Goal: Task Accomplishment & Management: Manage account settings

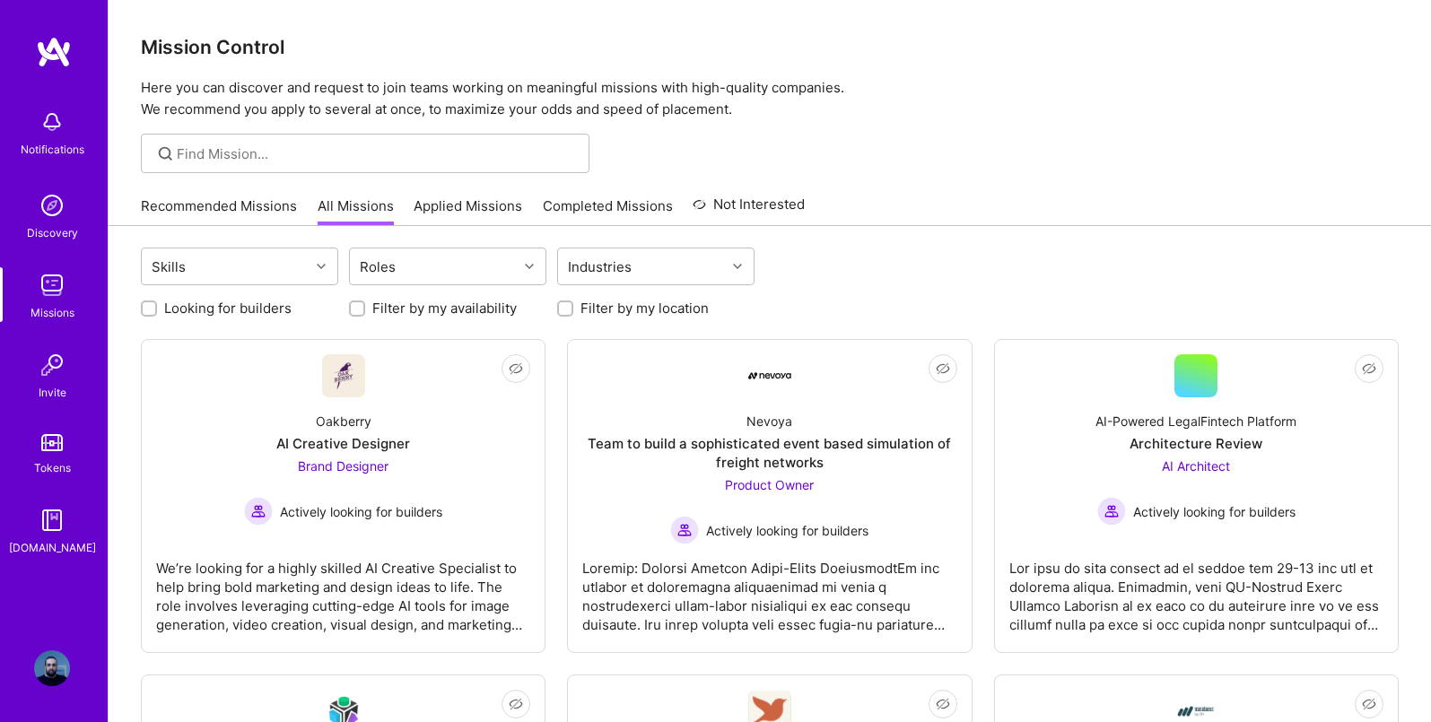
click at [60, 674] on img at bounding box center [52, 668] width 36 height 36
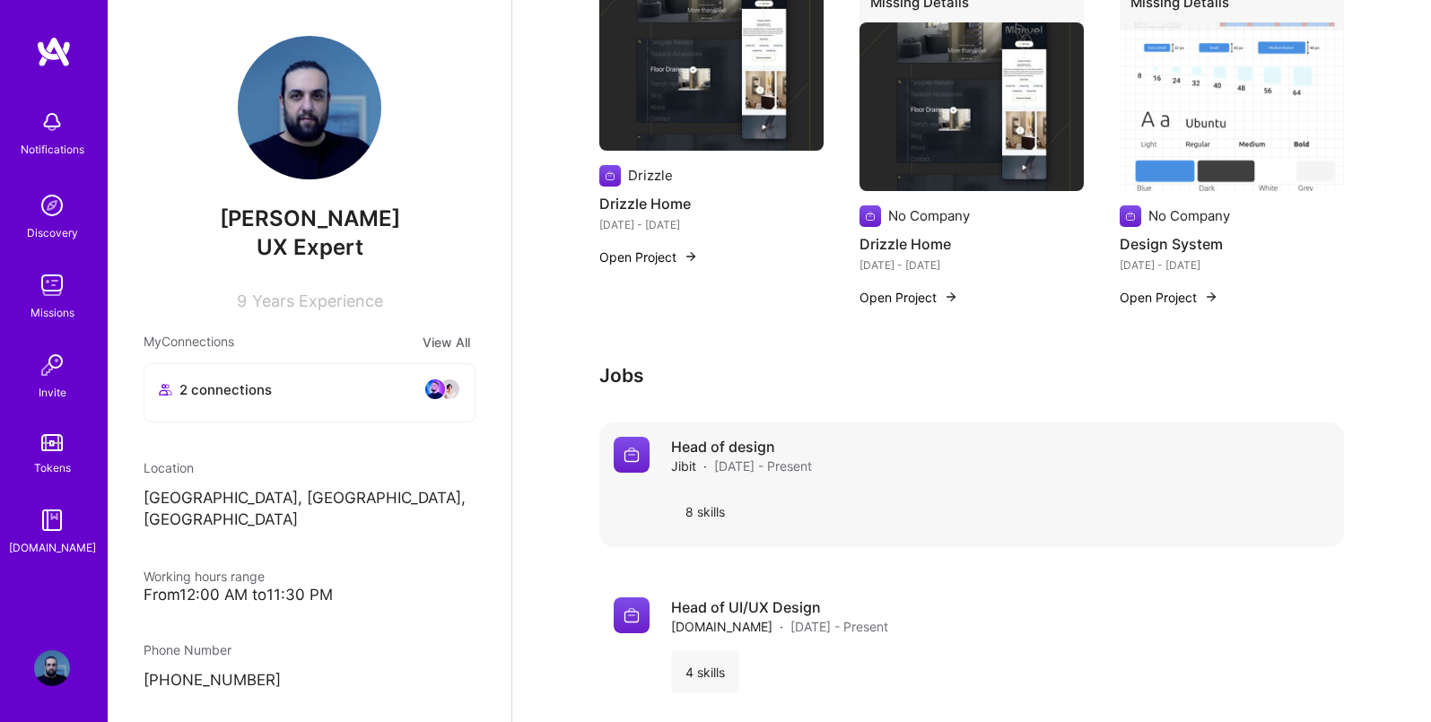
scroll to position [1462, 0]
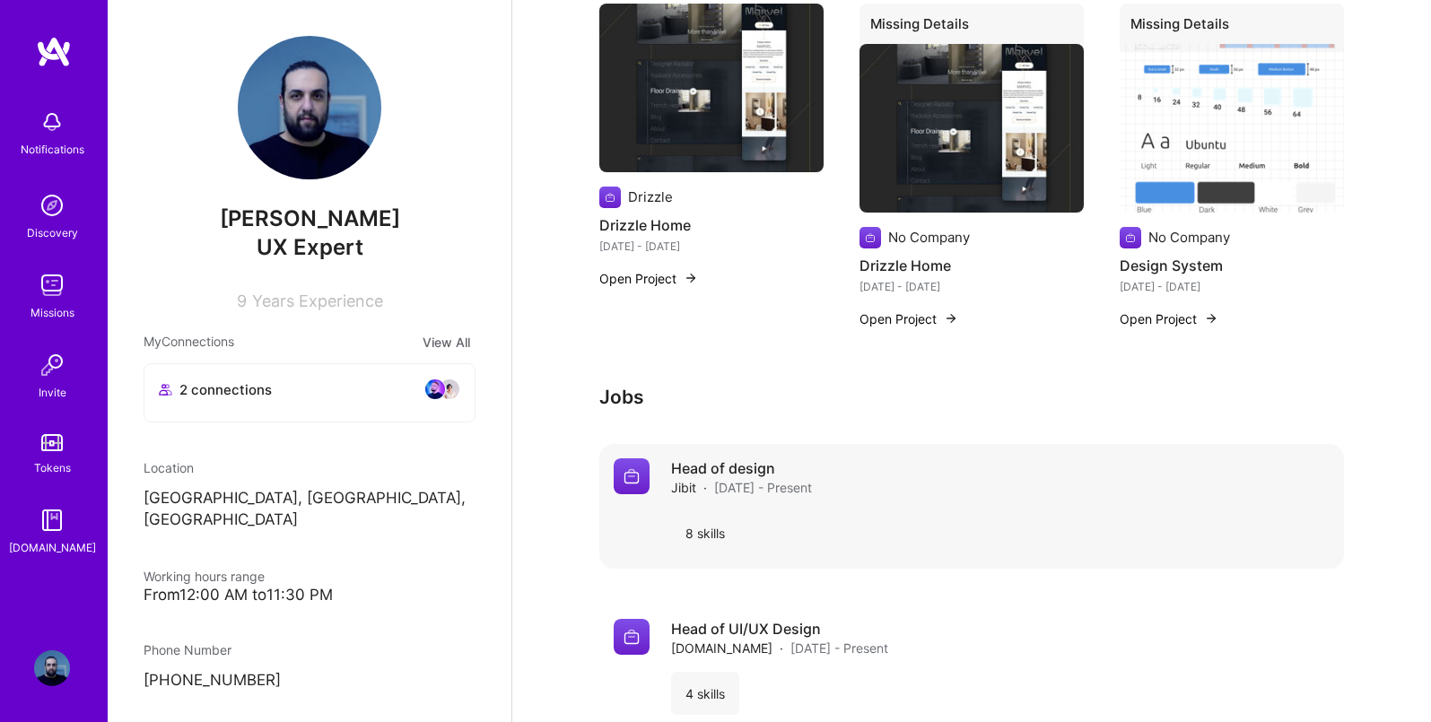
click at [851, 521] on div "8 skills" at bounding box center [1000, 532] width 659 height 43
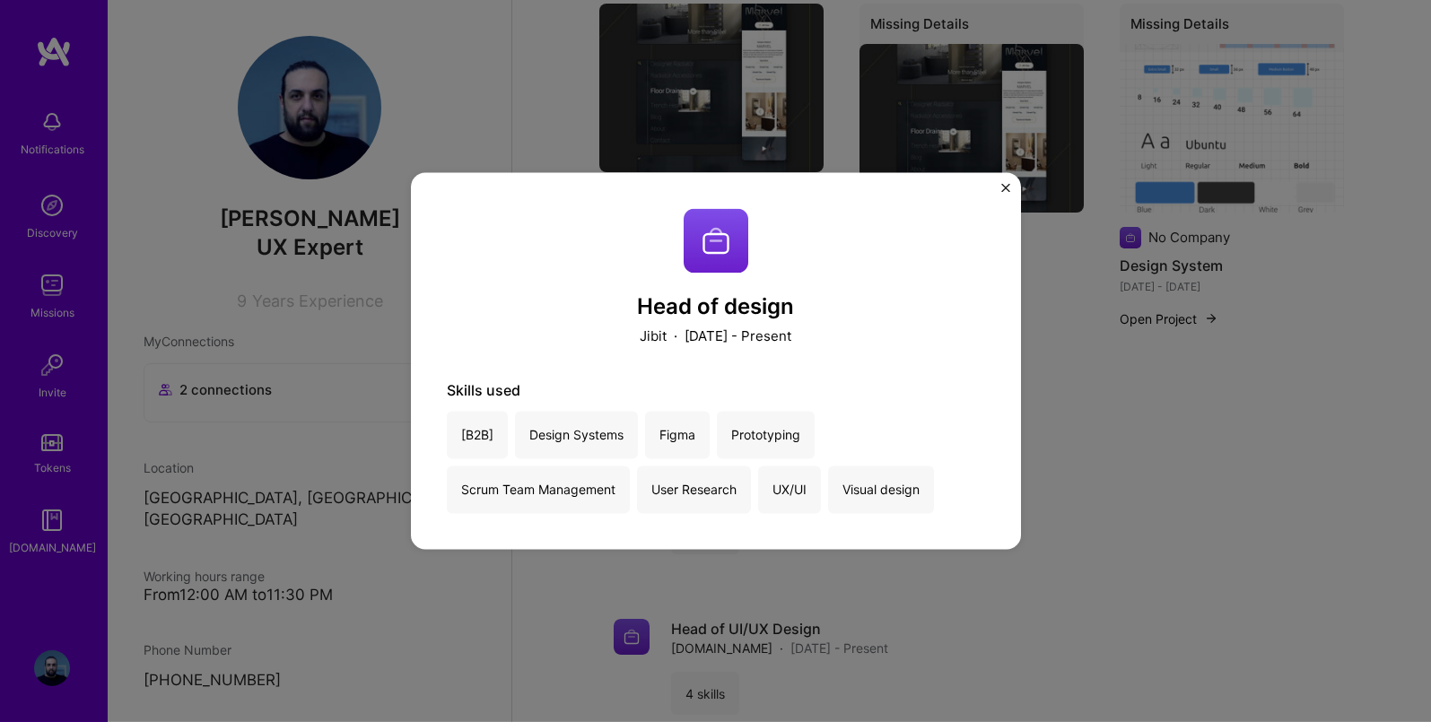
click at [1078, 424] on div "Head of design Jibit · [DATE] - Present Skills used [B2B] Design Systems Figma …" at bounding box center [715, 361] width 1431 height 722
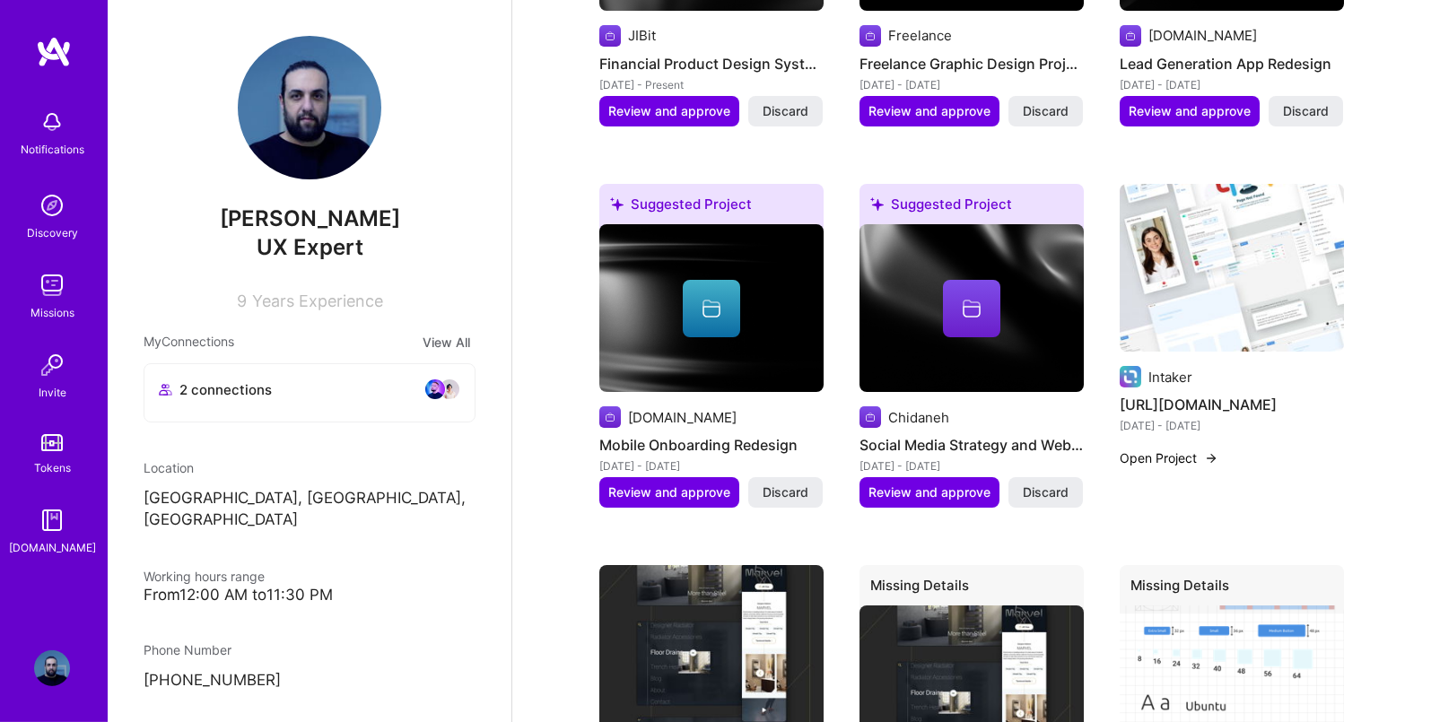
scroll to position [897, 0]
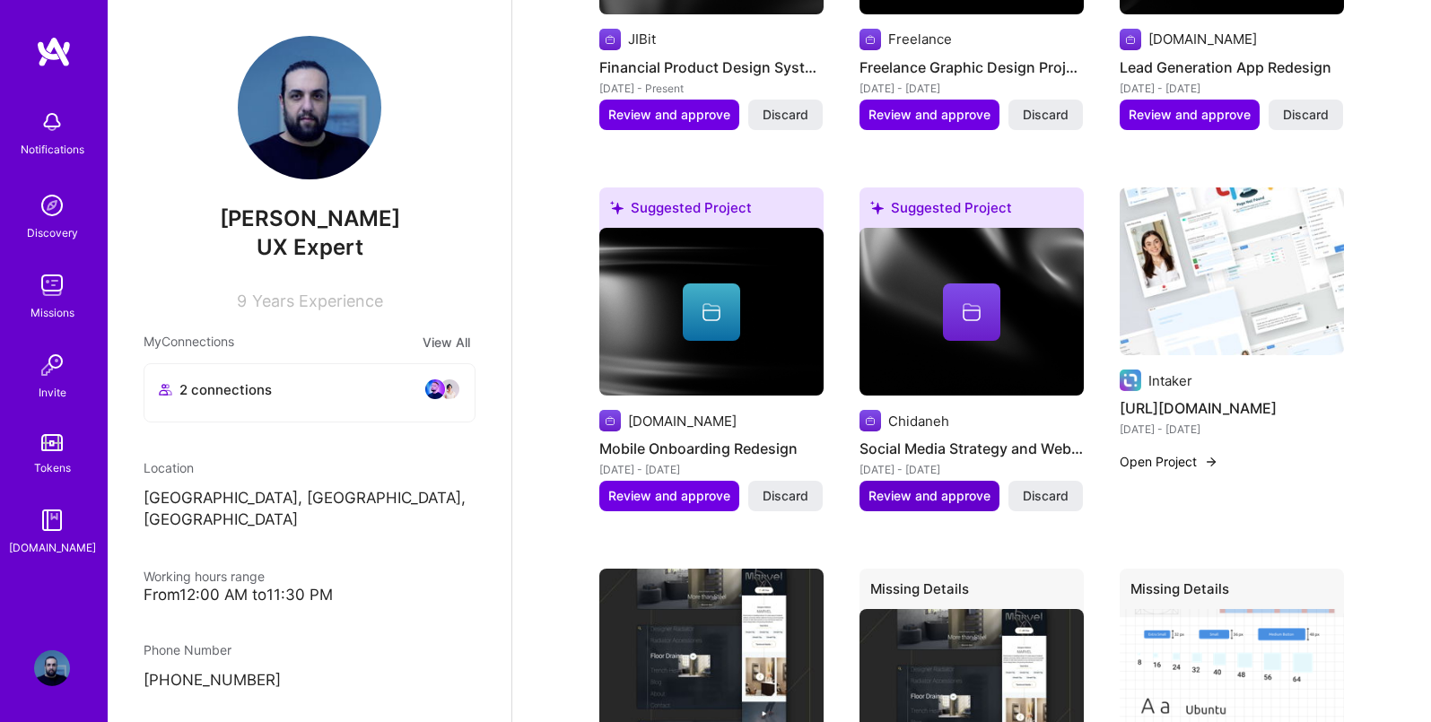
click at [942, 487] on span "Review and approve" at bounding box center [929, 496] width 122 height 18
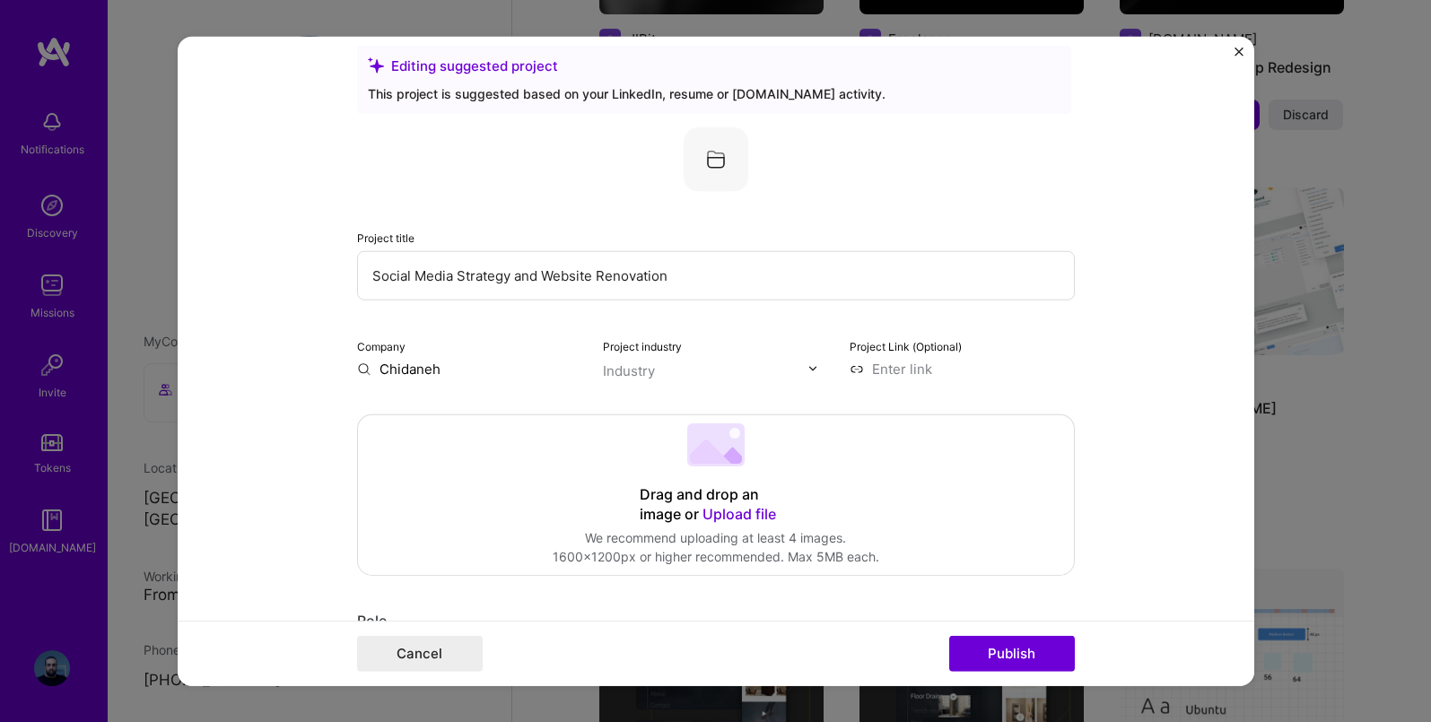
scroll to position [0, 0]
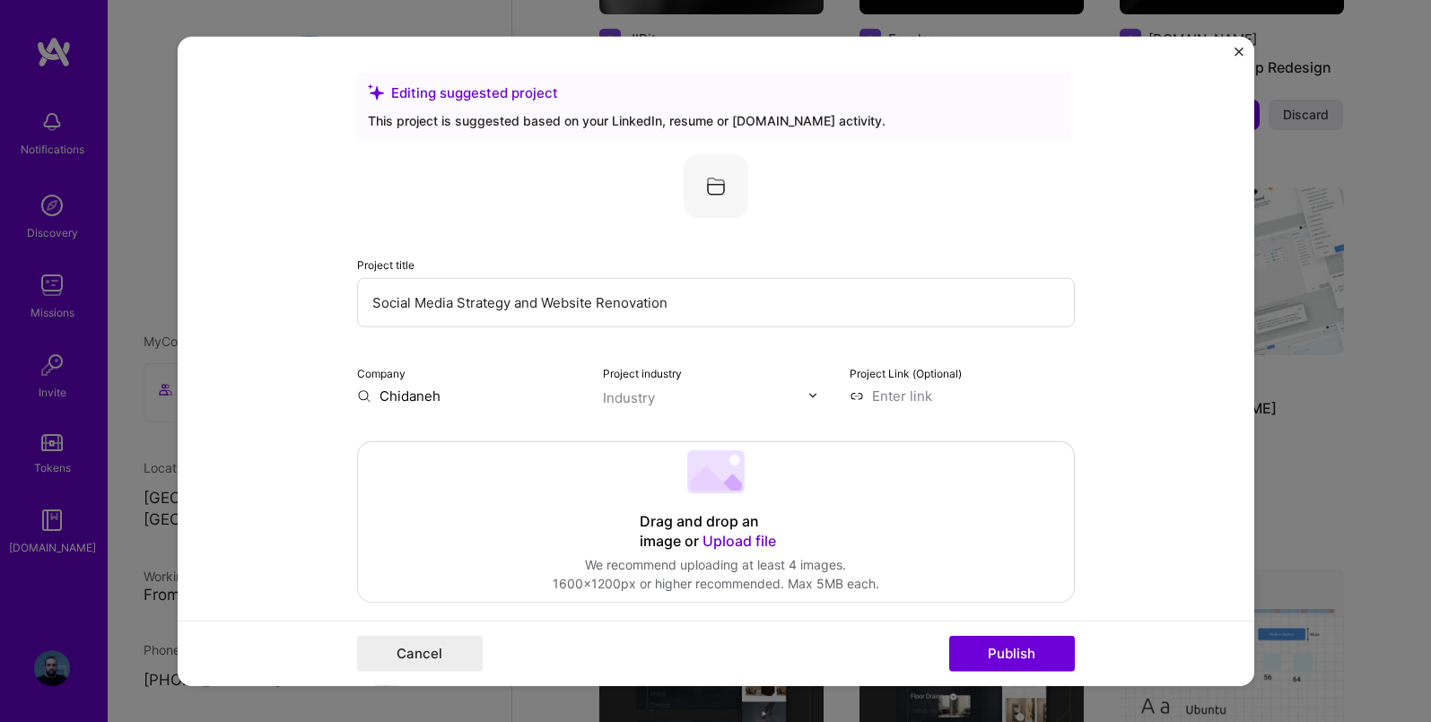
click at [1313, 380] on div "Editing suggested project This project is suggested based on your LinkedIn, res…" at bounding box center [715, 361] width 1431 height 722
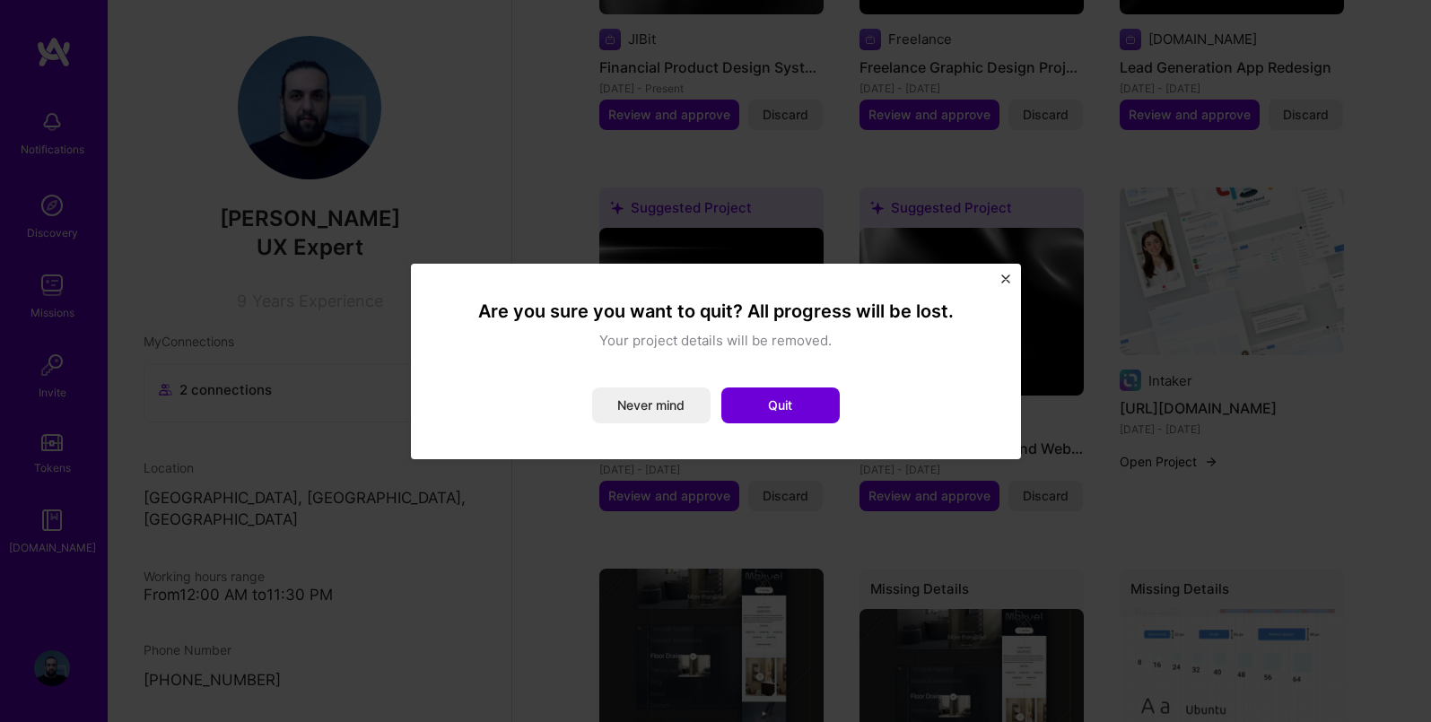
click at [1006, 275] on img "Close" at bounding box center [1005, 279] width 9 height 9
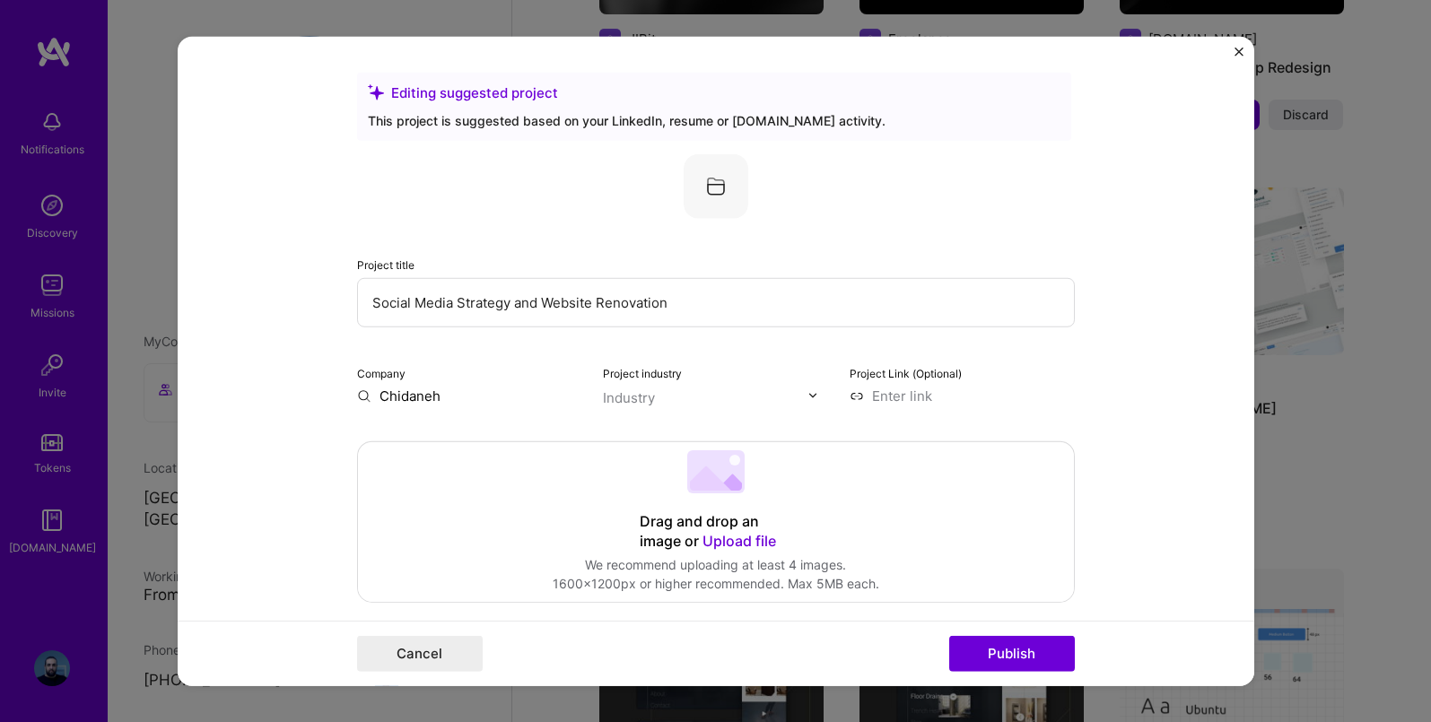
click at [1235, 48] on img "Close" at bounding box center [1239, 51] width 9 height 9
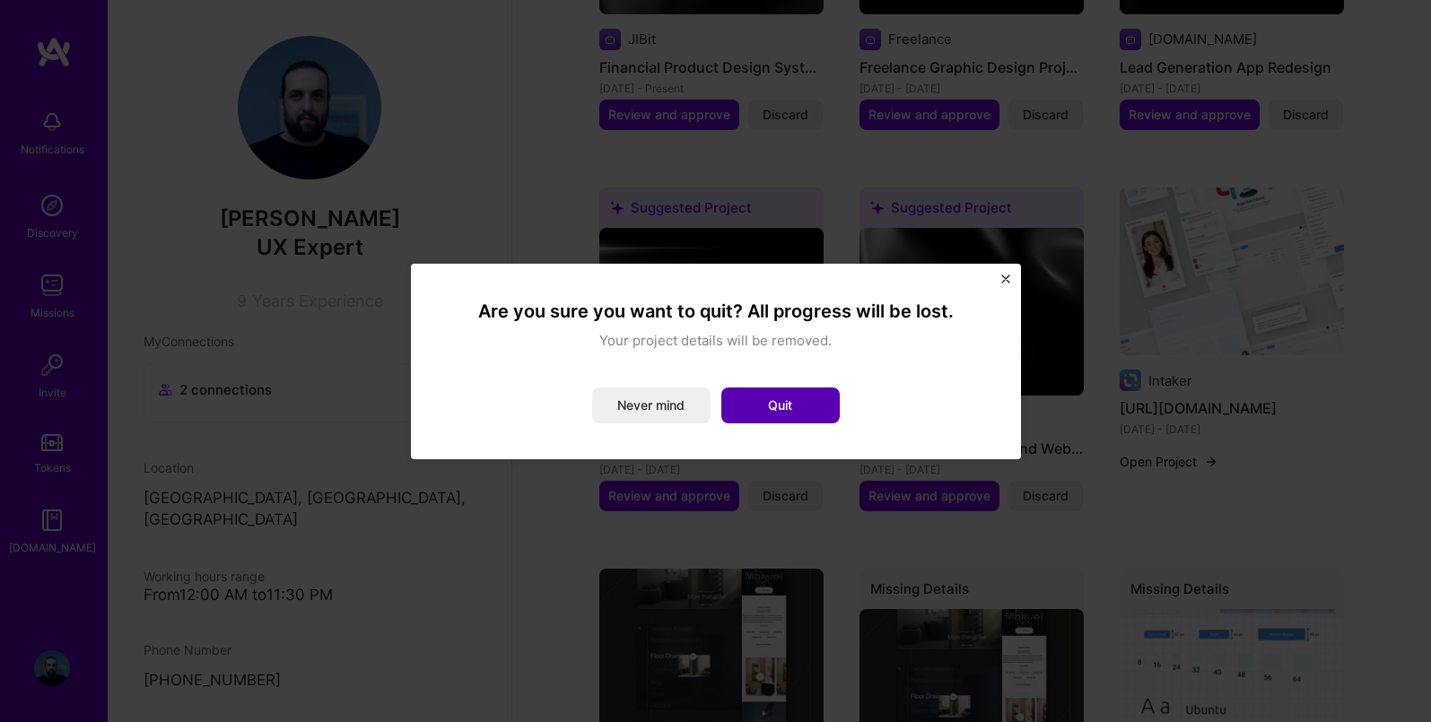
click at [772, 406] on button "Quit" at bounding box center [780, 406] width 118 height 36
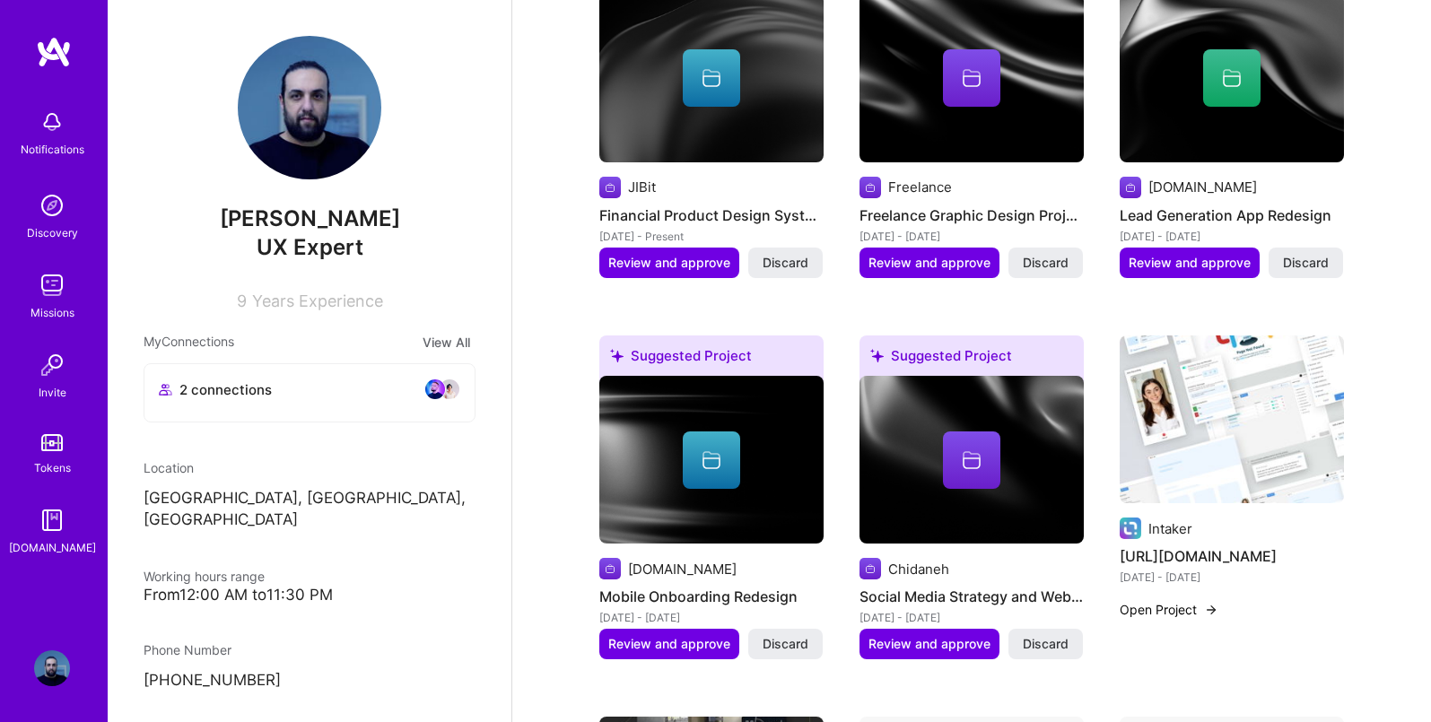
scroll to position [772, 0]
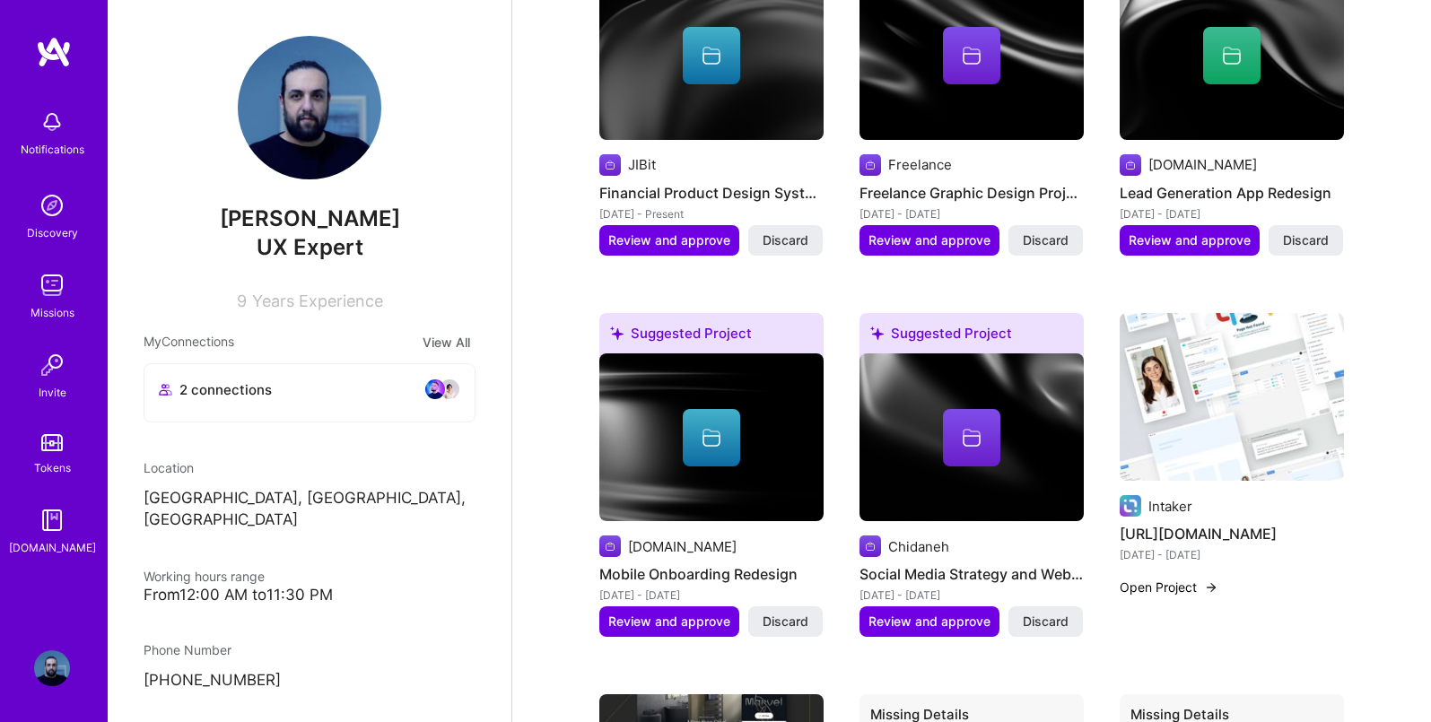
click at [1166, 578] on button "Open Project" at bounding box center [1169, 587] width 99 height 19
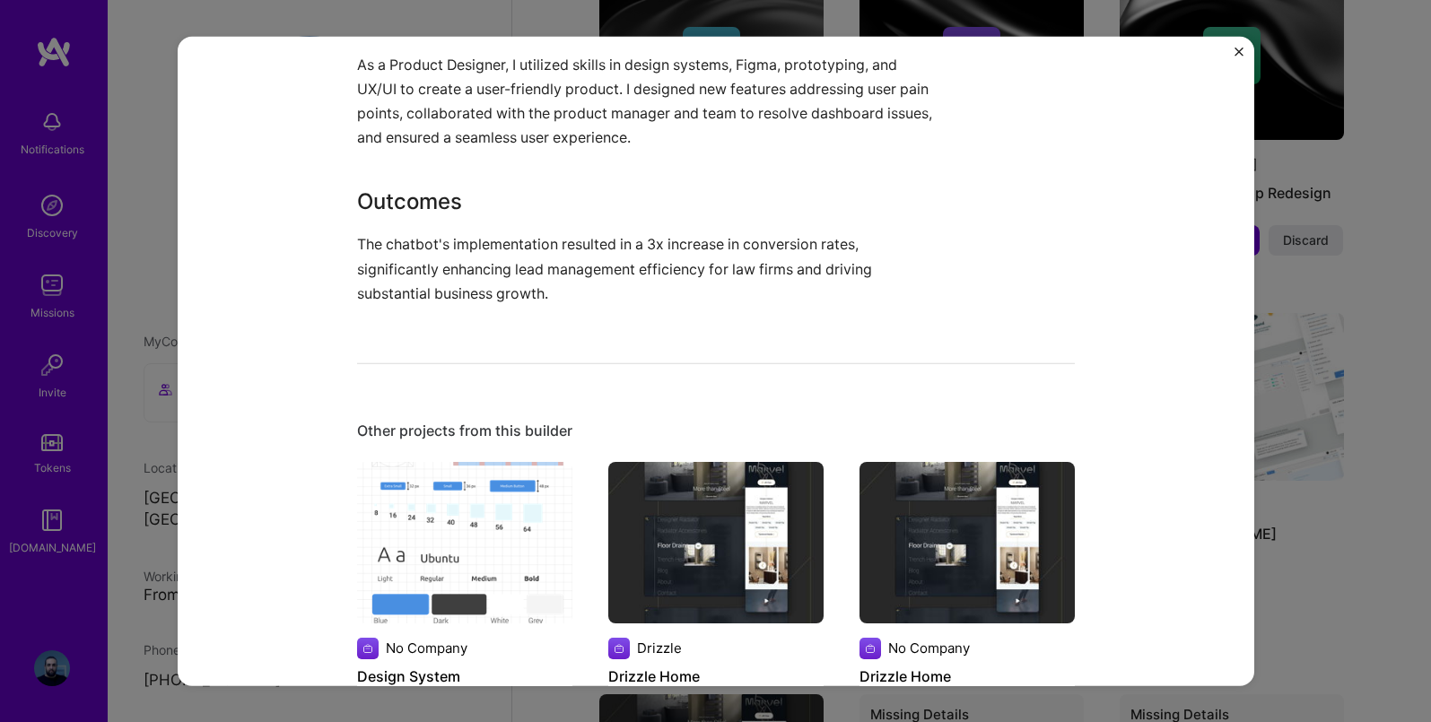
scroll to position [1453, 0]
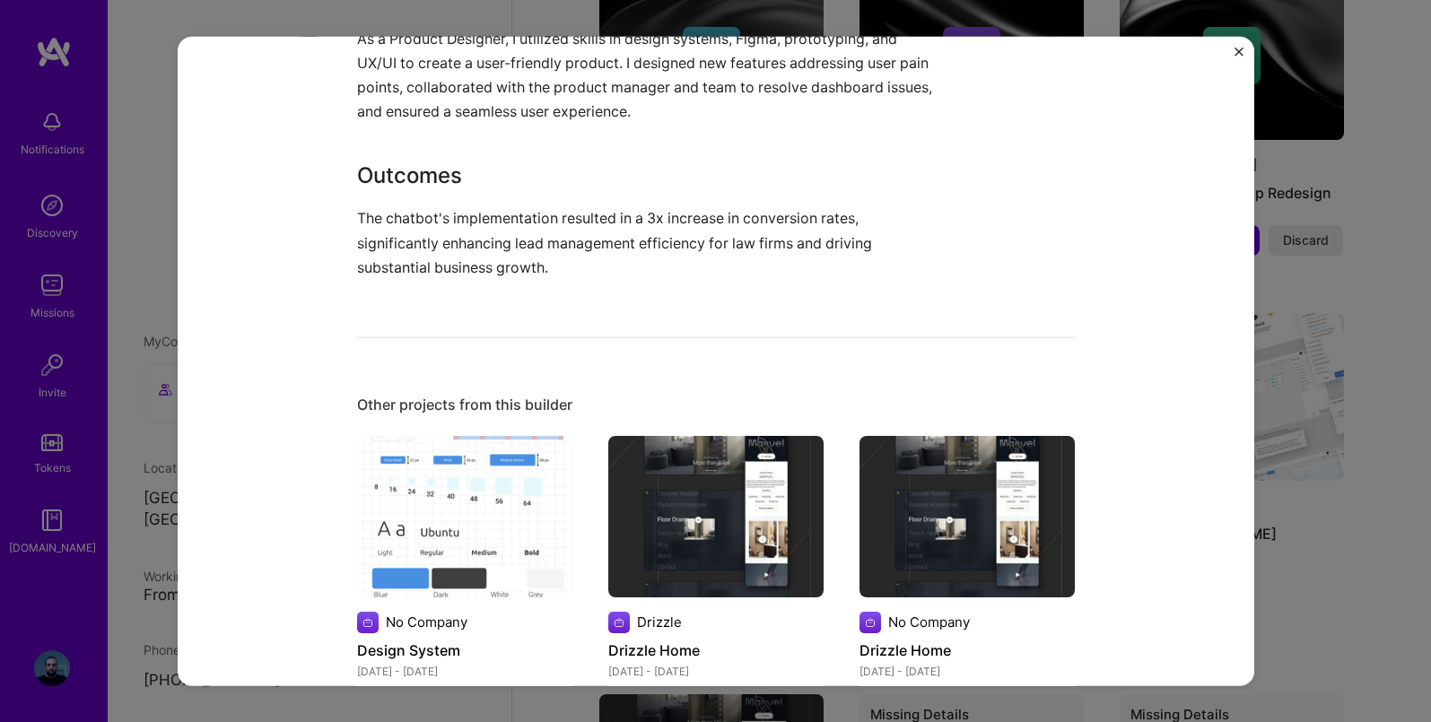
click at [1237, 59] on button "Close" at bounding box center [1239, 56] width 9 height 19
